Goal: Information Seeking & Learning: Learn about a topic

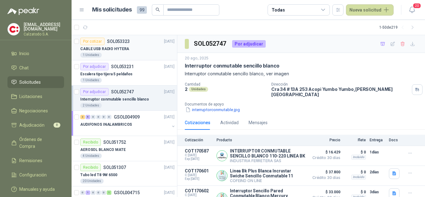
click at [122, 47] on p "CABLE USB RADIO HYTERA" at bounding box center [104, 49] width 49 height 6
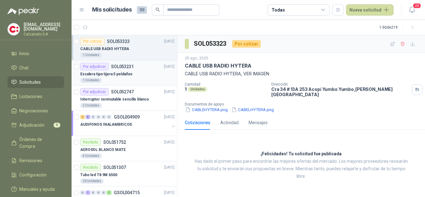
click at [98, 75] on p "Escalera tipo tijera 5 peldaños" at bounding box center [106, 74] width 52 height 6
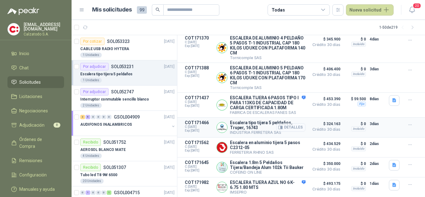
scroll to position [54, 0]
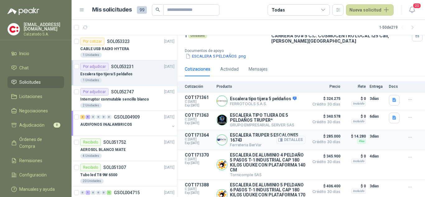
click at [288, 141] on button "Detalles" at bounding box center [290, 140] width 29 height 8
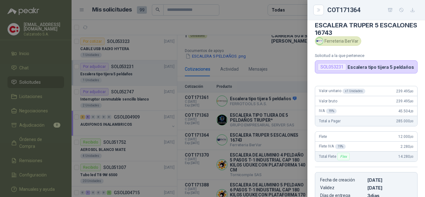
scroll to position [0, 0]
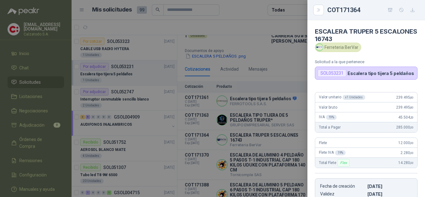
click at [292, 63] on div at bounding box center [212, 98] width 425 height 197
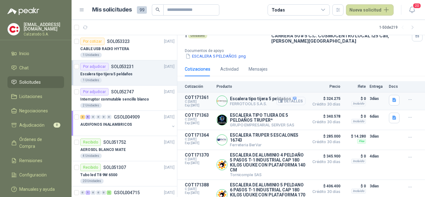
click at [290, 98] on button "Detalles" at bounding box center [290, 101] width 29 height 8
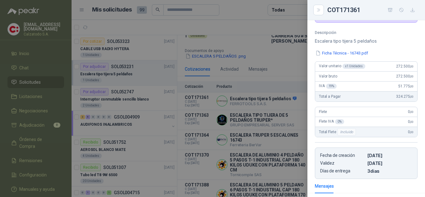
scroll to position [0, 0]
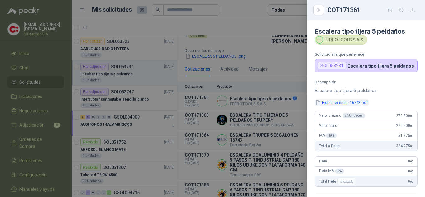
click at [336, 102] on button "Ficha Técnica - 16743.pdf" at bounding box center [342, 102] width 54 height 7
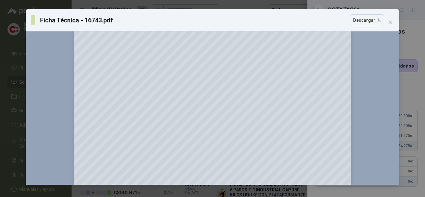
scroll to position [56, 0]
click at [305, 4] on div "Ficha Técnica - 16743.pdf Descargar 150 %" at bounding box center [212, 98] width 425 height 197
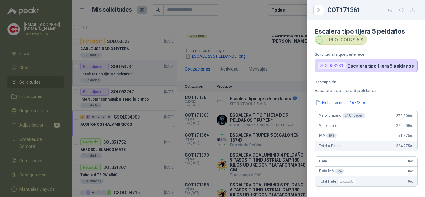
click at [263, 125] on div at bounding box center [212, 98] width 425 height 197
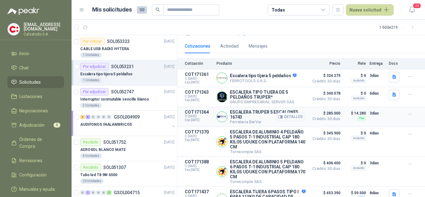
scroll to position [22, 0]
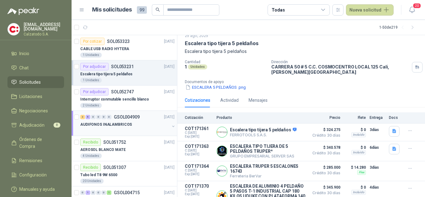
click at [136, 121] on div "AUDIFONOS INALAMBRICOS" at bounding box center [124, 124] width 89 height 7
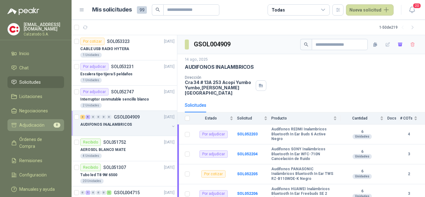
click at [32, 122] on span "Adjudicación" at bounding box center [31, 125] width 25 height 7
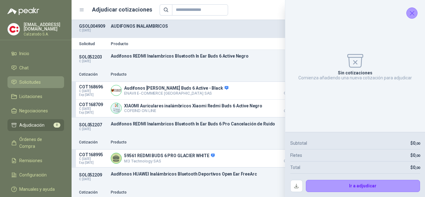
click at [26, 80] on span "Solicitudes" at bounding box center [29, 82] width 21 height 7
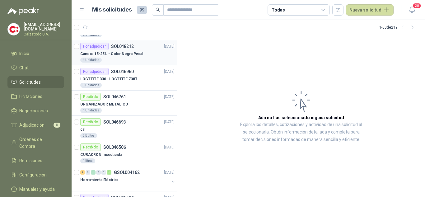
scroll to position [374, 0]
click at [116, 77] on p "LOCTTITE 330 - LOCTTITE 7387" at bounding box center [108, 79] width 57 height 6
